Goal: Task Accomplishment & Management: Manage account settings

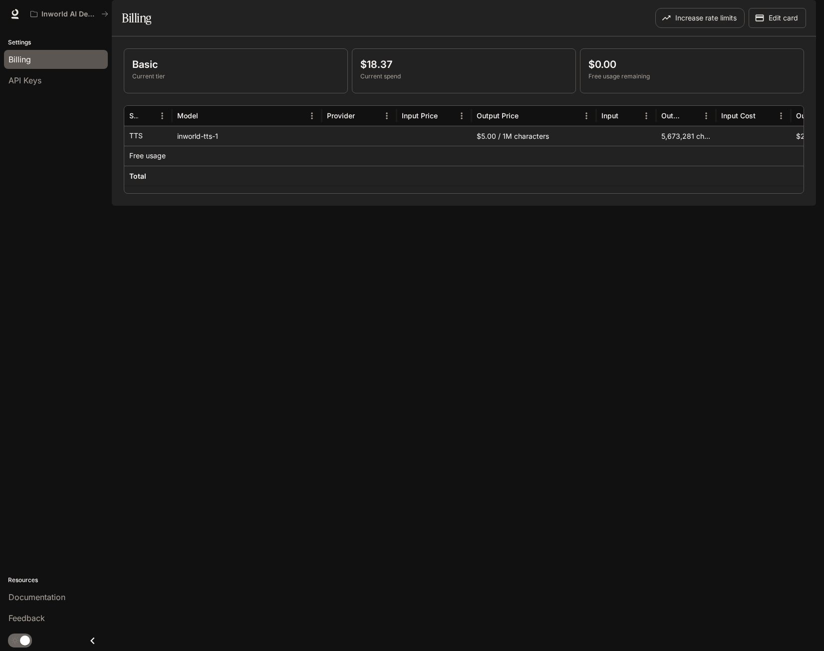
click at [699, 206] on div "Basic Current tier $18.37 Current spend $0.00 Free usage remaining Service Mode…" at bounding box center [464, 120] width 704 height 169
click at [682, 28] on button "Increase rate limits" at bounding box center [699, 18] width 89 height 20
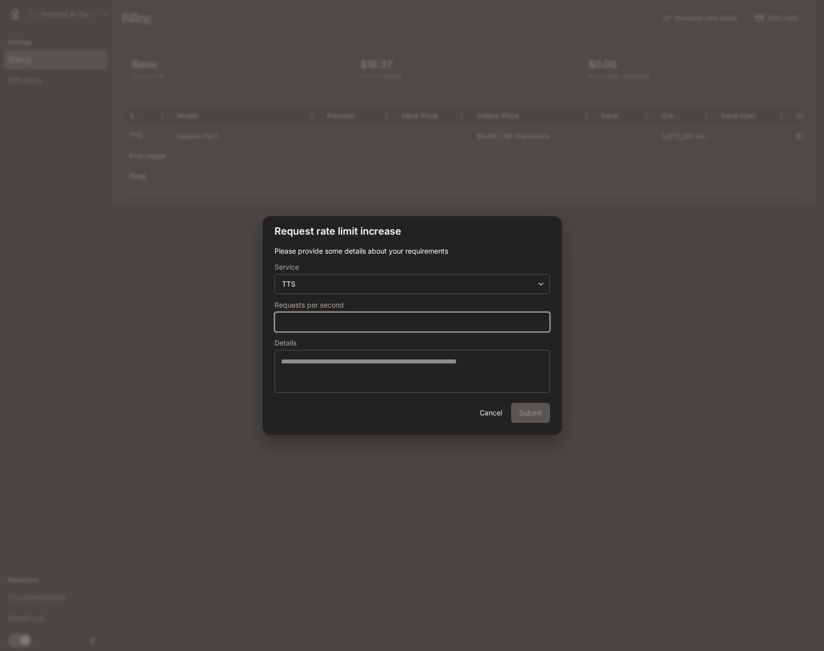
click at [280, 322] on input "*" at bounding box center [412, 322] width 275 height 10
click at [494, 412] on button "Cancel" at bounding box center [491, 413] width 32 height 20
